Goal: Task Accomplishment & Management: Complete application form

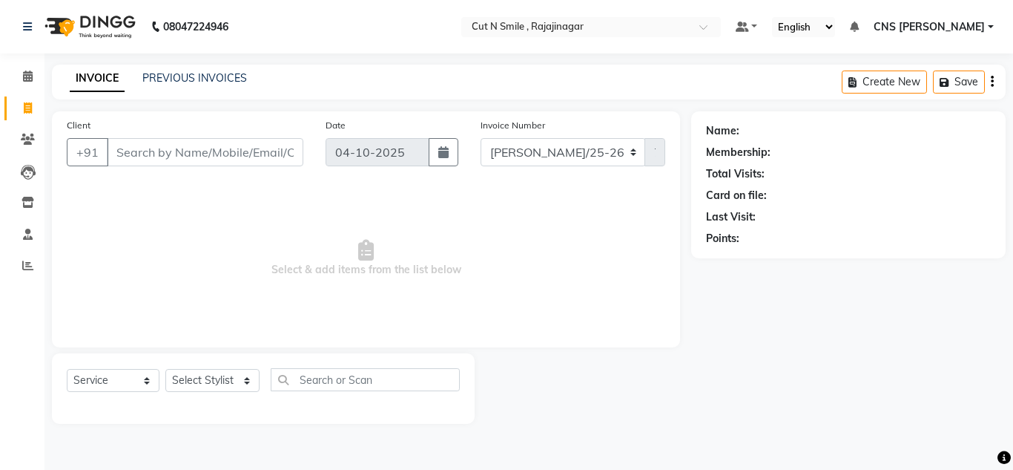
select select "service"
click at [152, 159] on input "Client" at bounding box center [205, 152] width 197 height 28
click at [157, 151] on input "Client" at bounding box center [205, 152] width 197 height 28
click at [159, 151] on input "Client" at bounding box center [205, 152] width 197 height 28
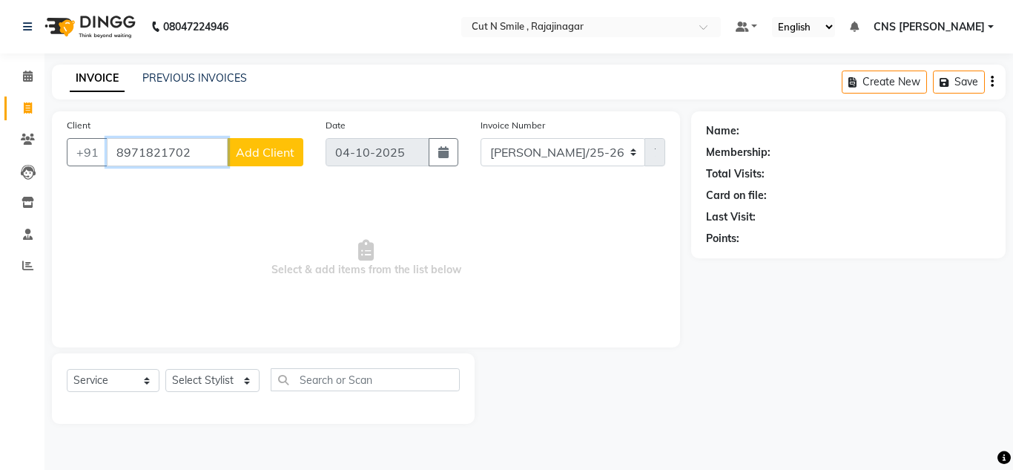
type input "8971821702"
click at [269, 143] on button "Add Client" at bounding box center [265, 152] width 76 height 28
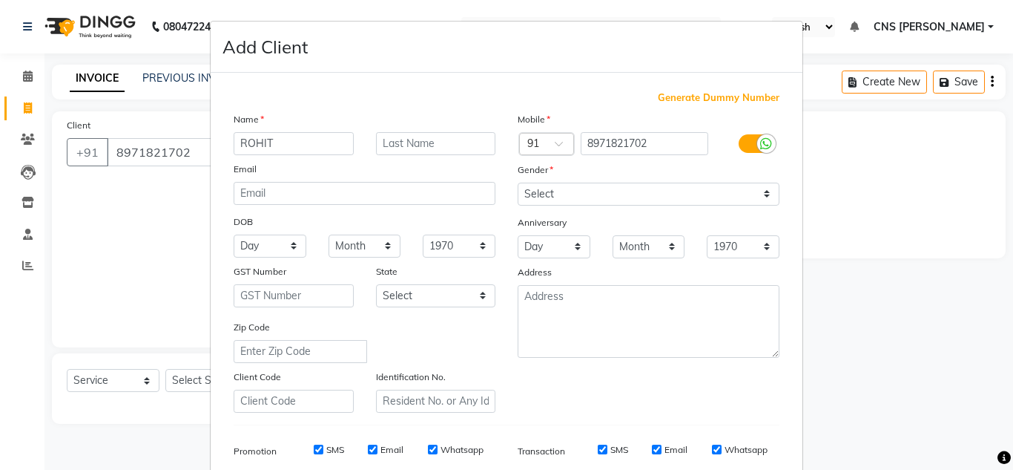
type input "ROHIT"
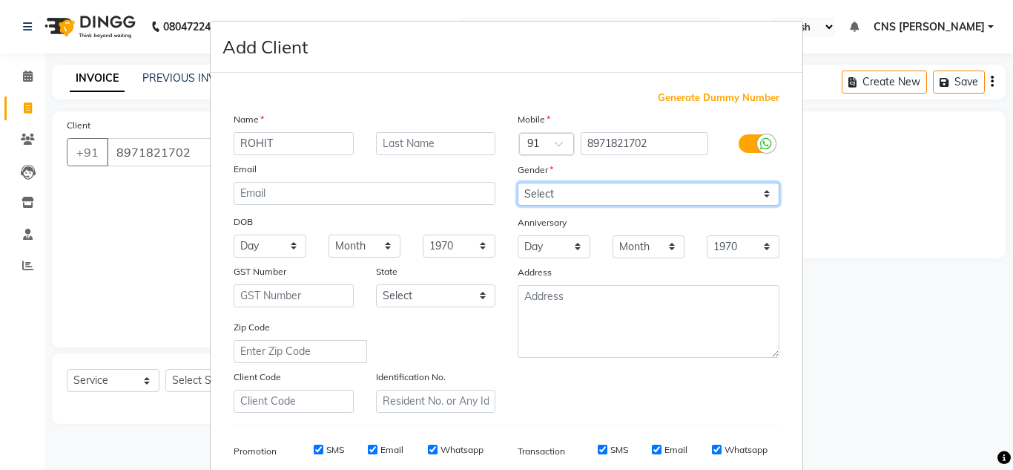
click at [528, 188] on select "Select [DEMOGRAPHIC_DATA] [DEMOGRAPHIC_DATA] Other Prefer Not To Say" at bounding box center [649, 194] width 262 height 23
select select "[DEMOGRAPHIC_DATA]"
click at [518, 183] on select "Select [DEMOGRAPHIC_DATA] [DEMOGRAPHIC_DATA] Other Prefer Not To Say" at bounding box center [649, 194] width 262 height 23
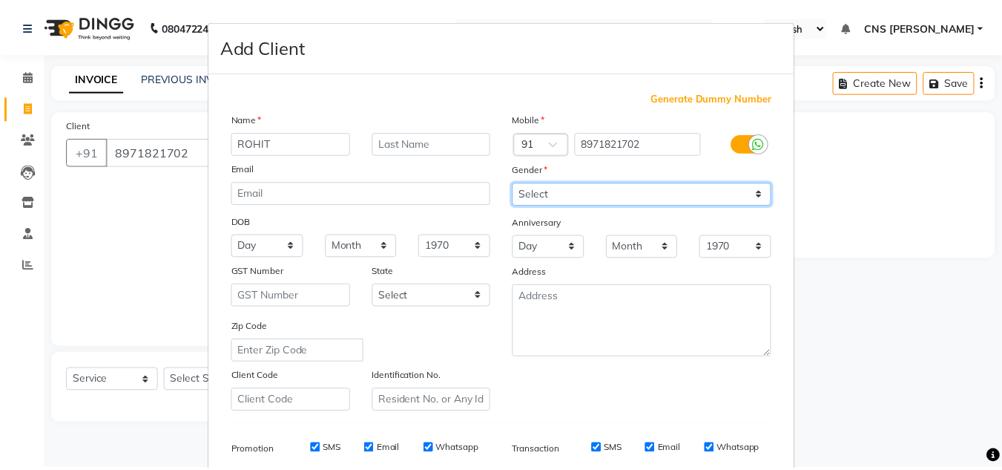
scroll to position [215, 0]
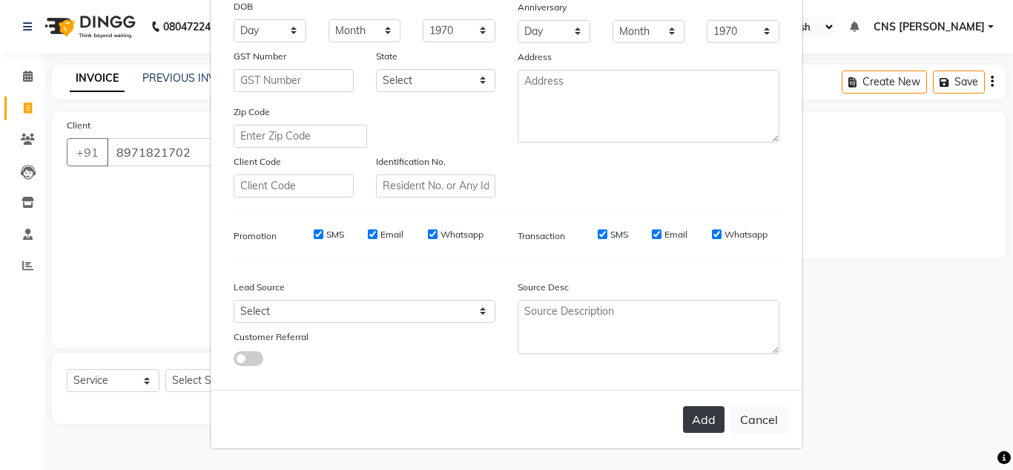
click at [703, 418] on button "Add" at bounding box center [704, 419] width 42 height 27
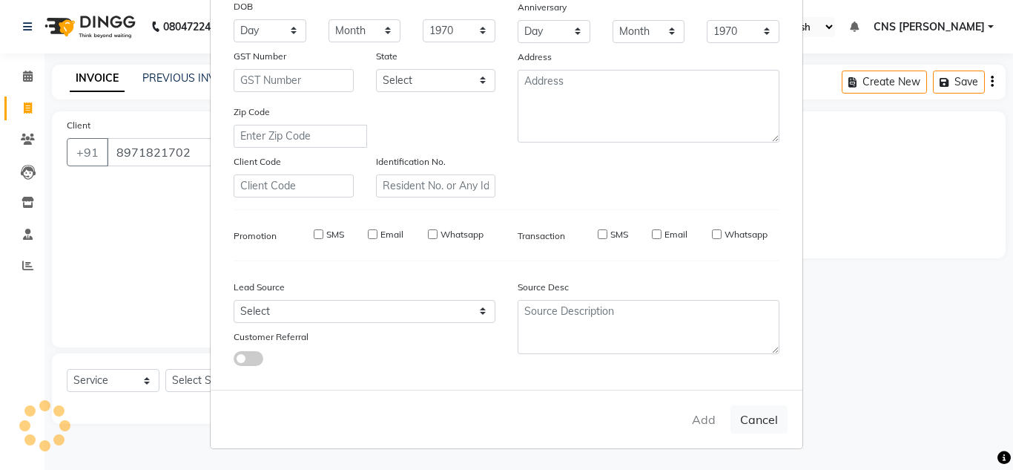
select select
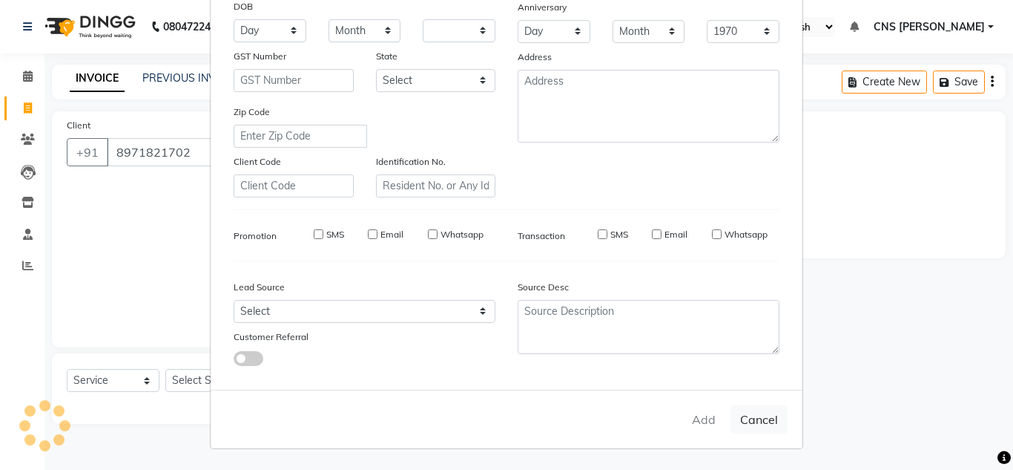
select select
checkbox input "false"
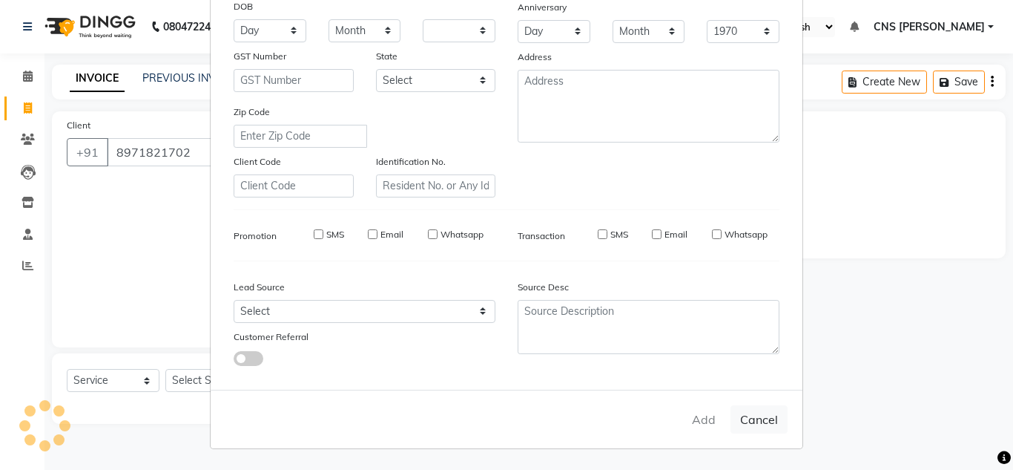
checkbox input "false"
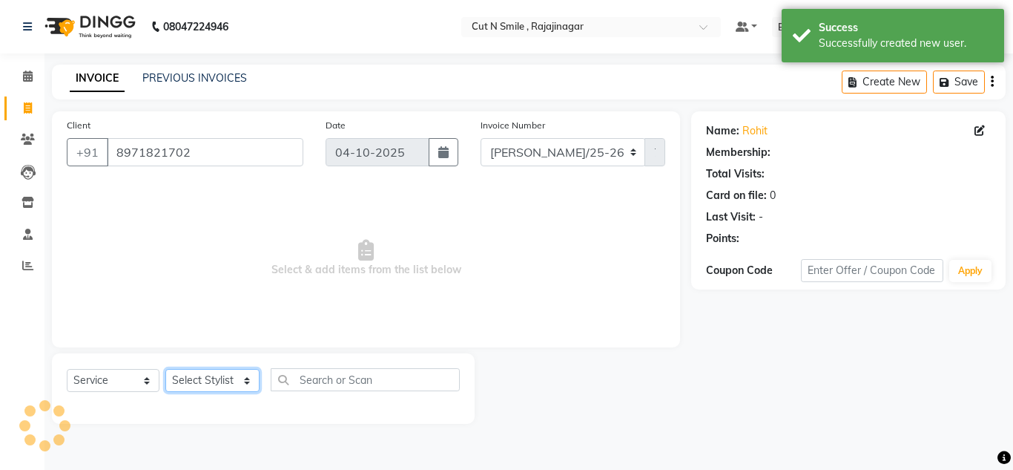
click at [207, 373] on select "Select Stylist [PERSON_NAME] Ammu 3R [PERSON_NAME] VN [PERSON_NAME] 3R [PERSON_…" at bounding box center [212, 380] width 94 height 23
select select "76423"
click at [165, 369] on select "Select Stylist [PERSON_NAME] Ammu 3R [PERSON_NAME] VN [PERSON_NAME] 3R [PERSON_…" at bounding box center [212, 380] width 94 height 23
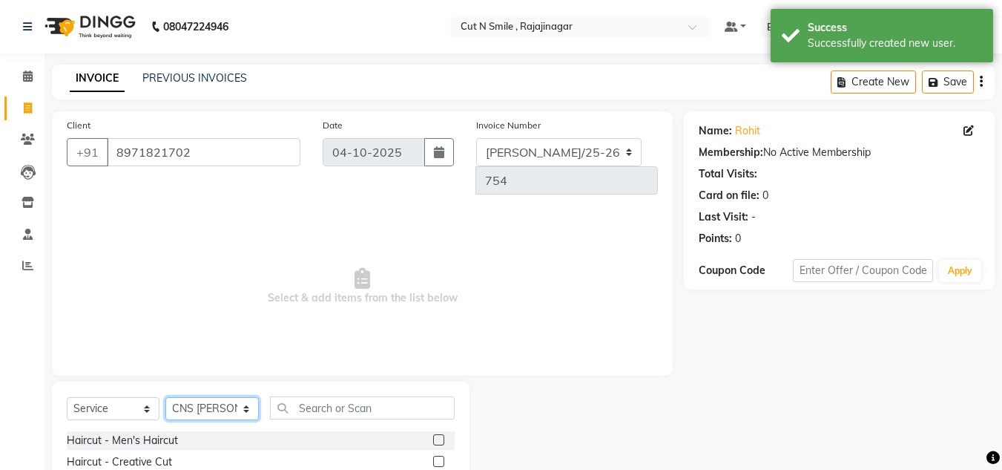
scroll to position [125, 0]
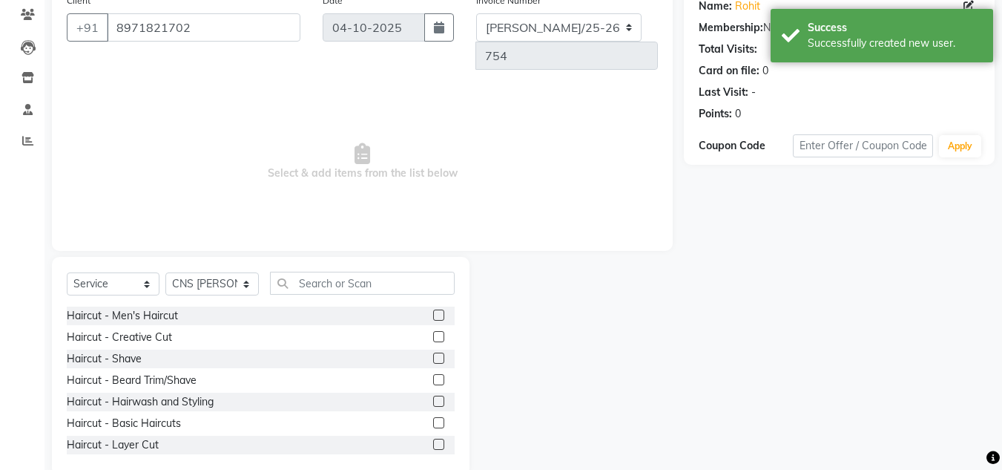
click at [433, 331] on label at bounding box center [438, 336] width 11 height 11
click at [433, 332] on input "checkbox" at bounding box center [438, 337] width 10 height 10
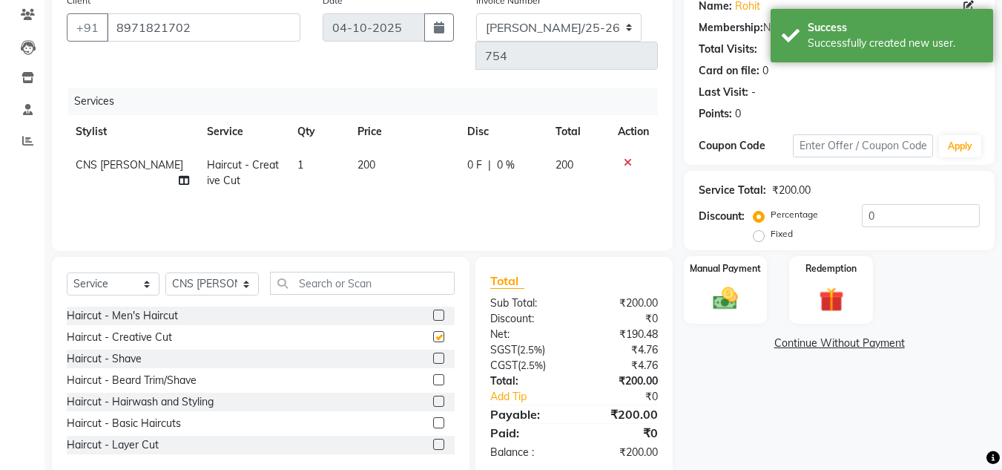
checkbox input "false"
click at [433, 374] on label at bounding box center [438, 379] width 11 height 11
click at [433, 375] on input "checkbox" at bounding box center [438, 380] width 10 height 10
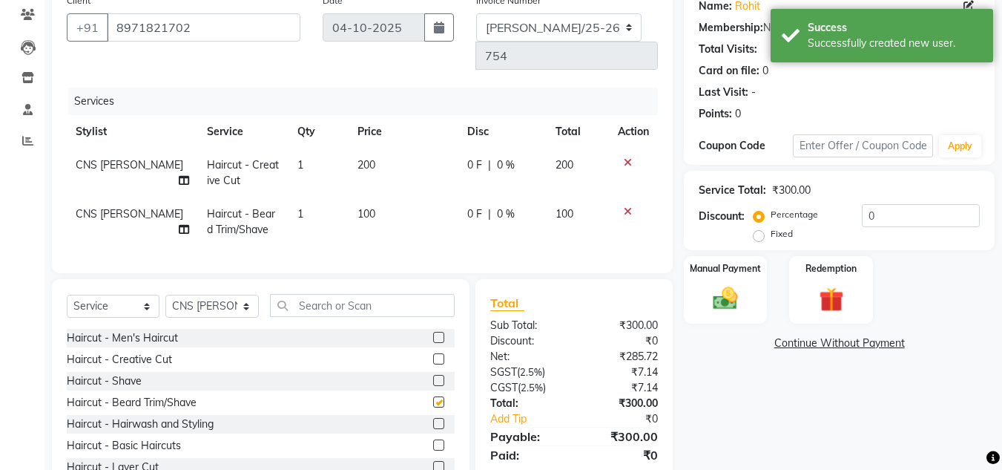
checkbox input "false"
click at [433, 418] on label at bounding box center [438, 423] width 11 height 11
click at [433, 419] on input "checkbox" at bounding box center [438, 424] width 10 height 10
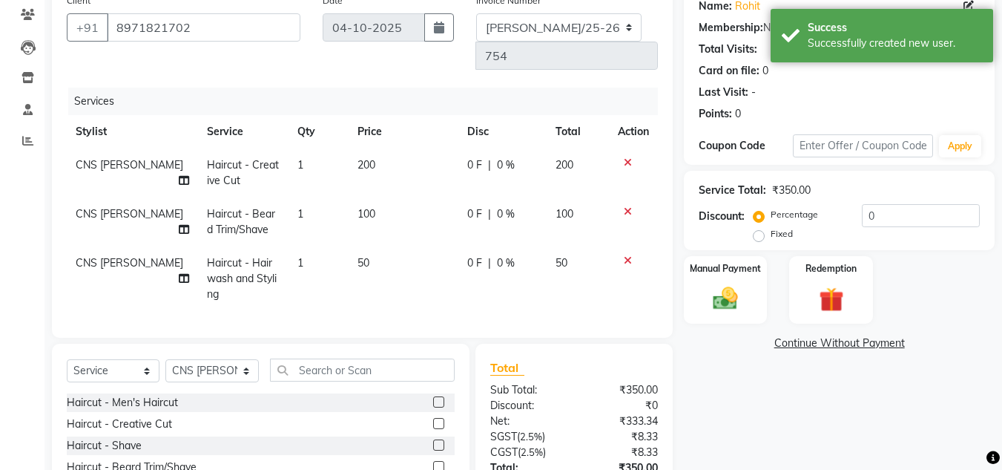
checkbox input "false"
click at [373, 246] on td "50" at bounding box center [404, 278] width 110 height 65
select select "76423"
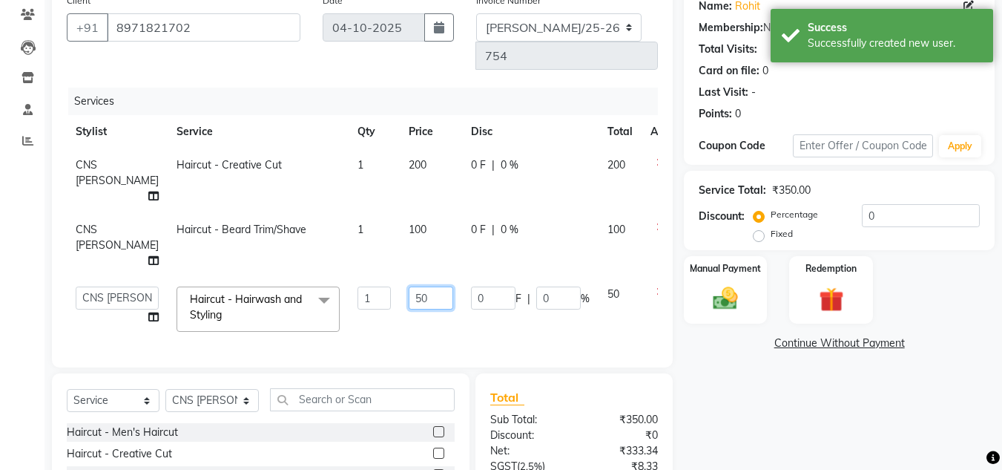
click at [409, 286] on input "50" at bounding box center [431, 297] width 45 height 23
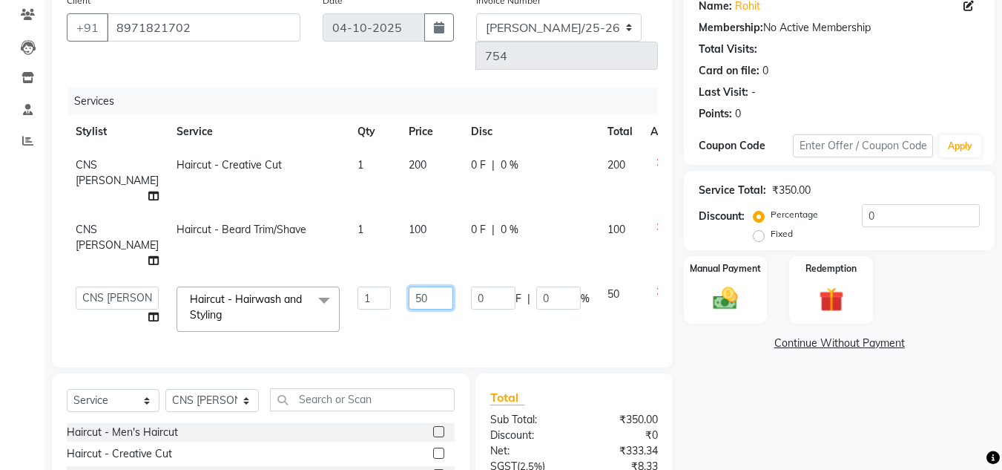
type input "5"
type input "100"
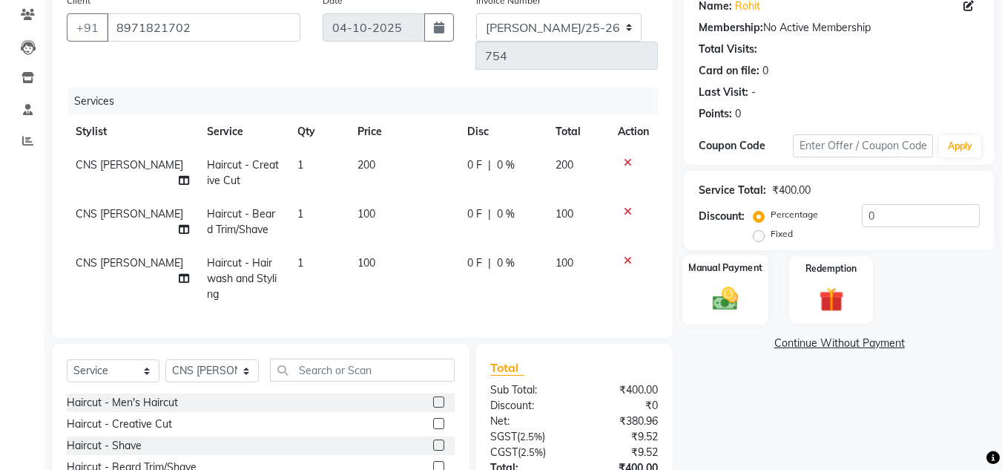
click at [709, 296] on img at bounding box center [726, 298] width 42 height 30
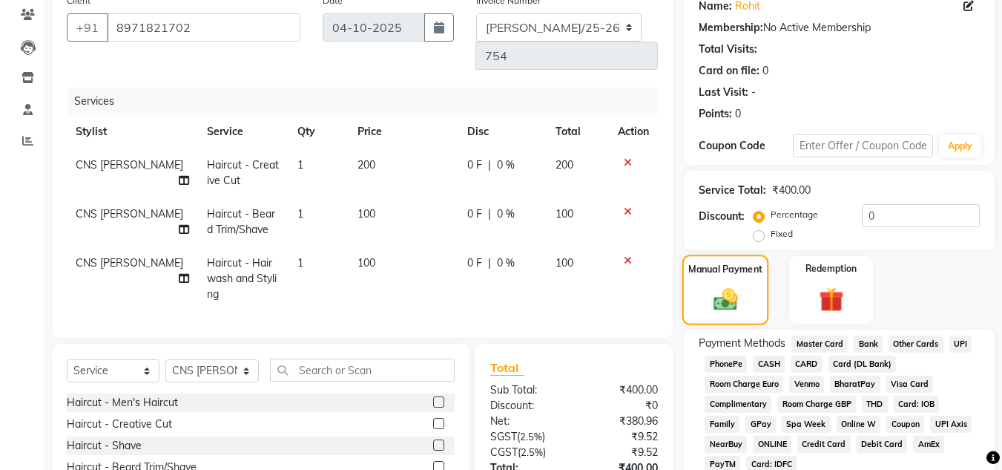
scroll to position [207, 0]
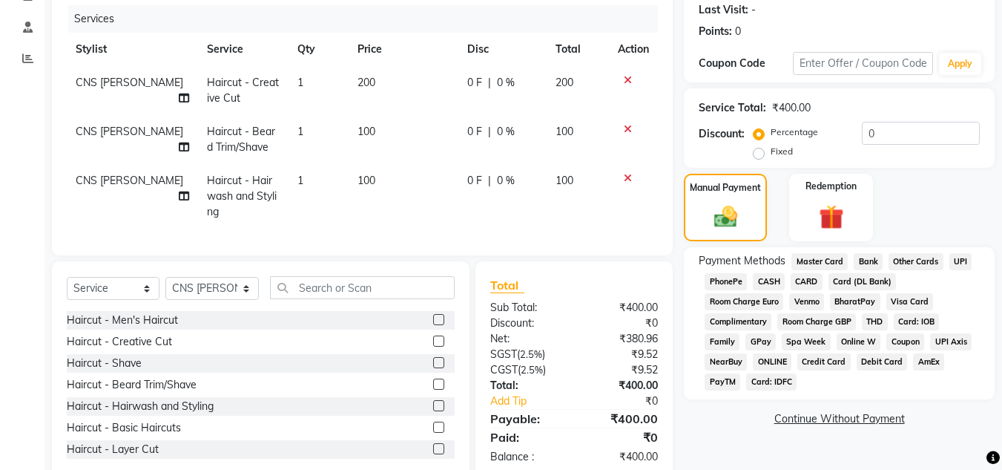
click at [966, 260] on span "UPI" at bounding box center [961, 261] width 23 height 17
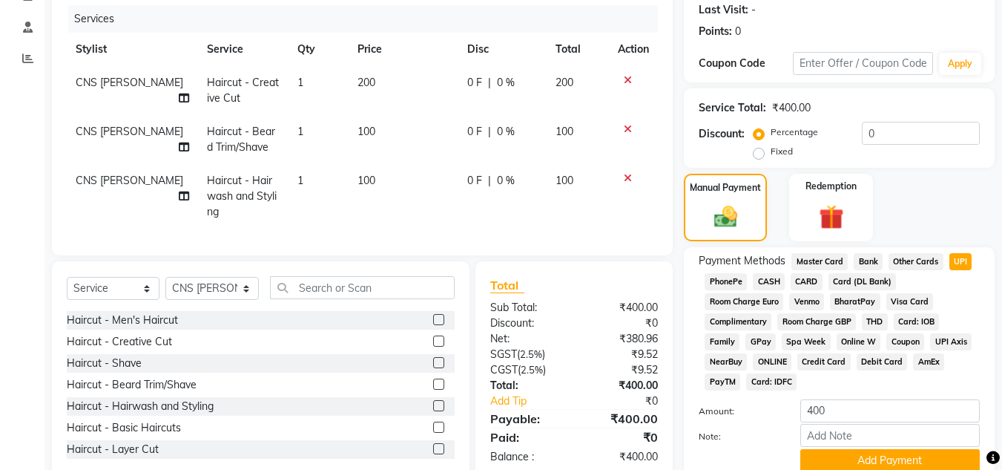
scroll to position [268, 0]
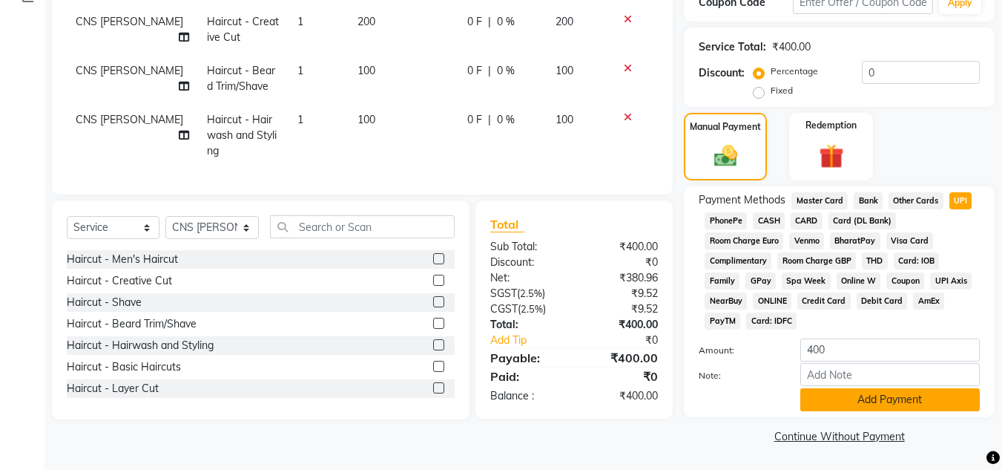
click at [894, 404] on button "Add Payment" at bounding box center [891, 399] width 180 height 23
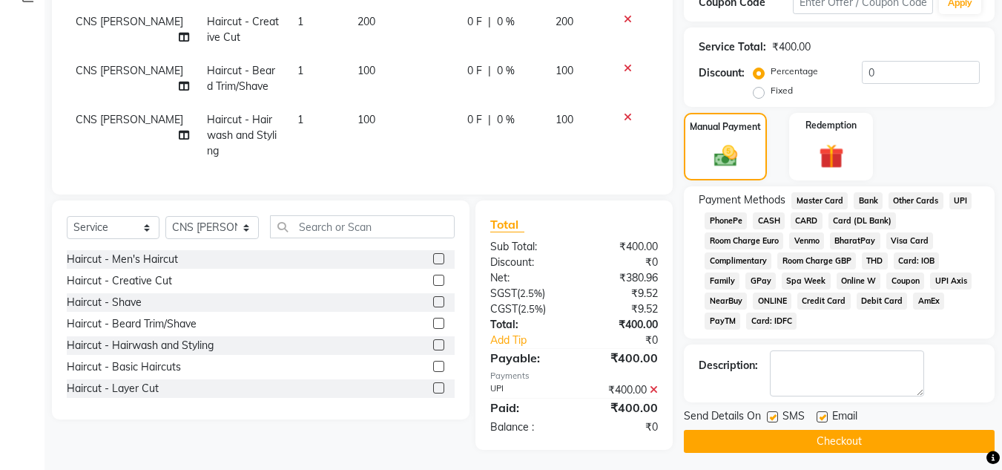
click at [861, 442] on button "Checkout" at bounding box center [839, 441] width 311 height 23
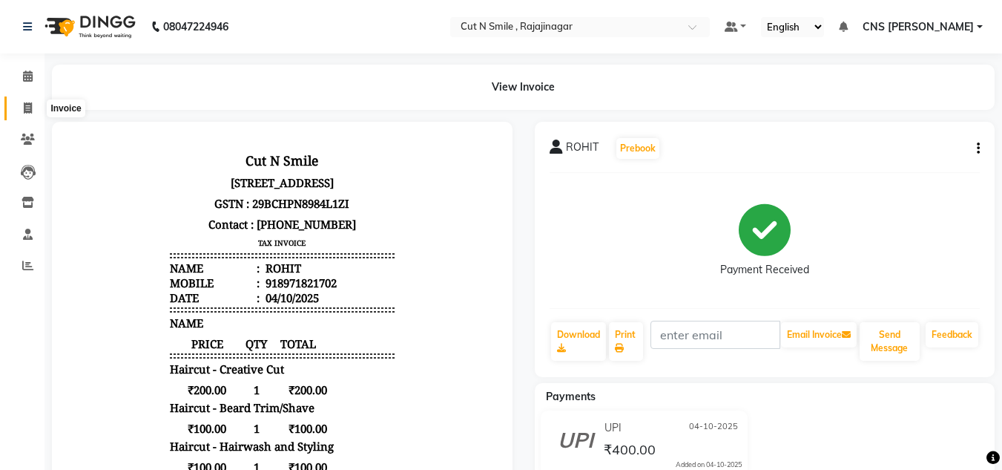
click at [36, 111] on span at bounding box center [28, 108] width 26 height 17
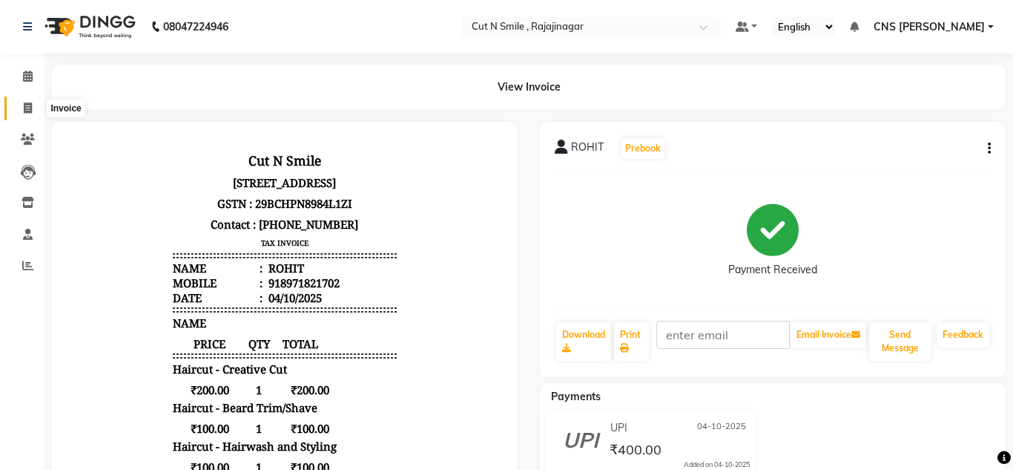
select select "service"
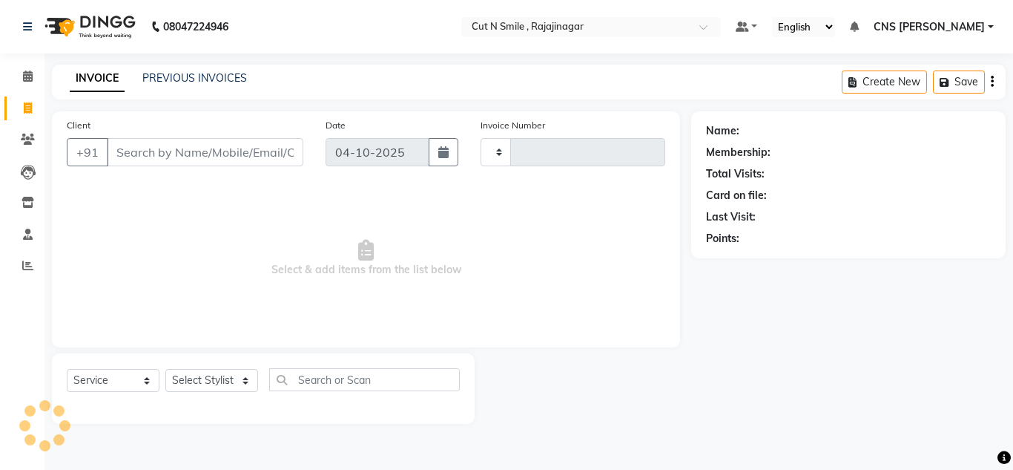
type input "136"
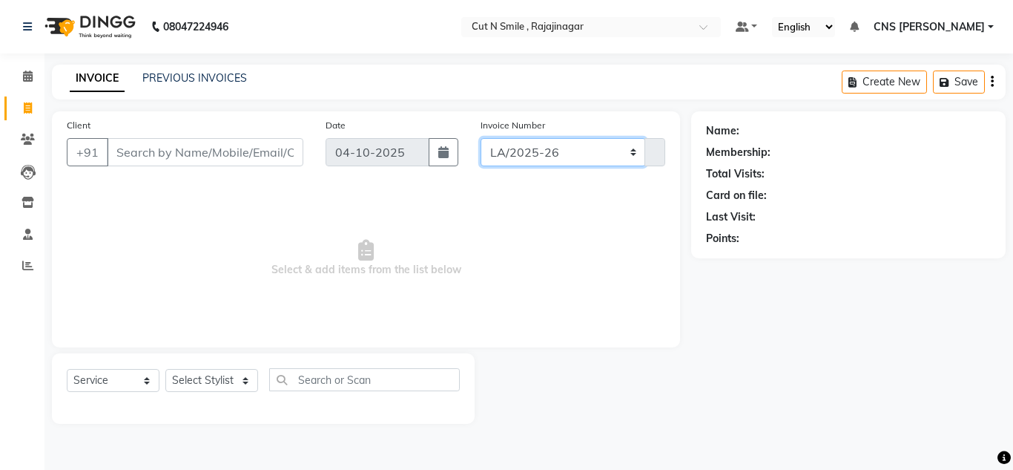
drag, startPoint x: 544, startPoint y: 146, endPoint x: 552, endPoint y: 172, distance: 27.2
click at [552, 172] on div "Invoice Number [PERSON_NAME]/25-26 LA/2025-26 SH/25 CH/25 SA/25 136" at bounding box center [573, 147] width 207 height 61
select select "8154"
click at [481, 138] on select "[PERSON_NAME]/25-26 LA/2025-26 SH/25 CH/25 SA/25" at bounding box center [563, 152] width 165 height 28
type input "755"
